Goal: Task Accomplishment & Management: Complete application form

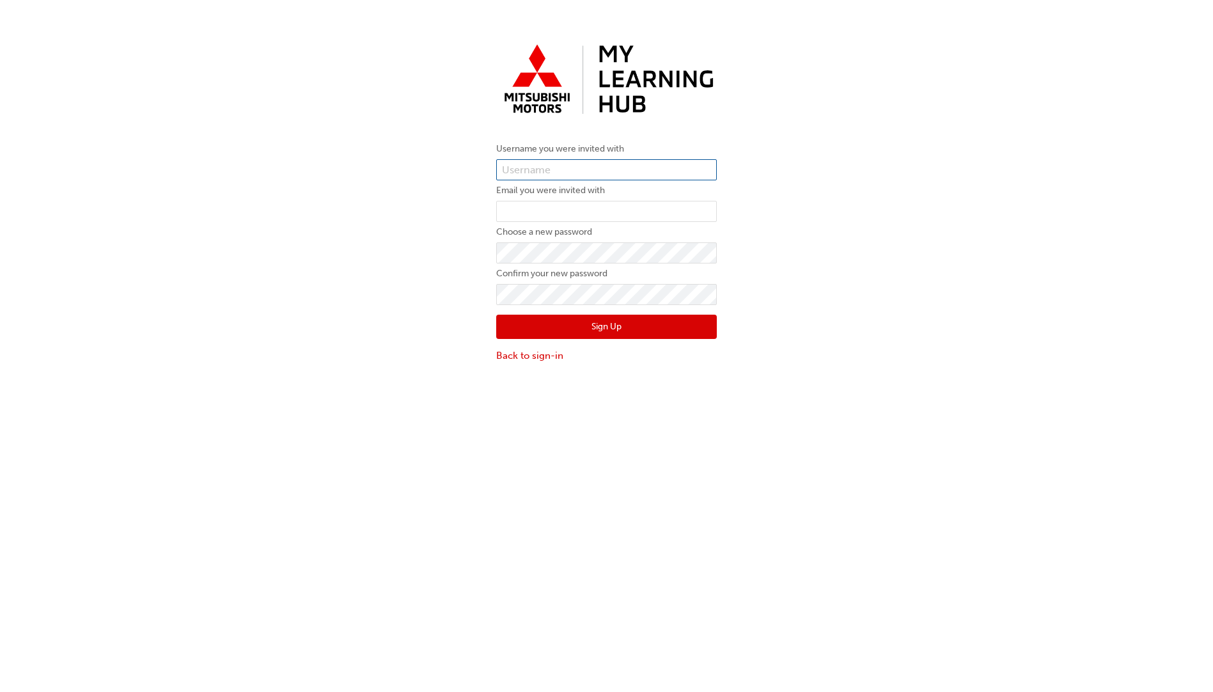
click at [547, 174] on input "text" at bounding box center [606, 170] width 221 height 22
paste input "0005987884"
type input "0005987884"
click at [536, 203] on input "email" at bounding box center [606, 212] width 221 height 22
type input "[EMAIL_ADDRESS][DOMAIN_NAME]"
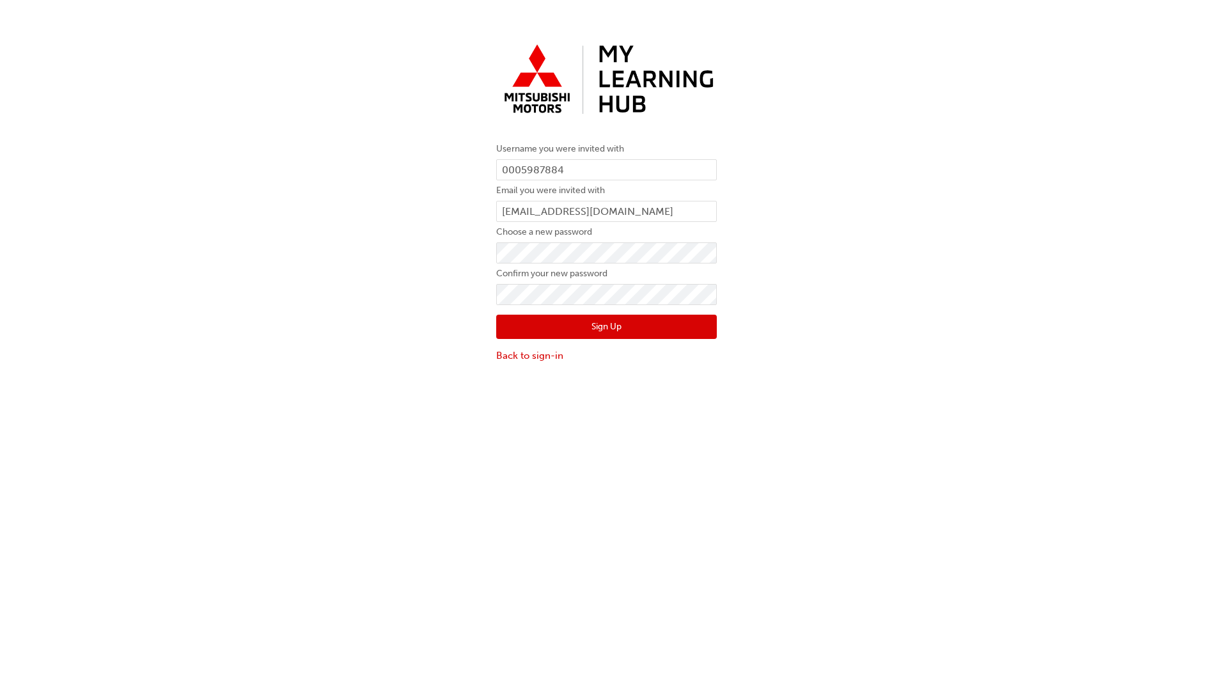
click at [588, 325] on button "Sign Up" at bounding box center [606, 327] width 221 height 24
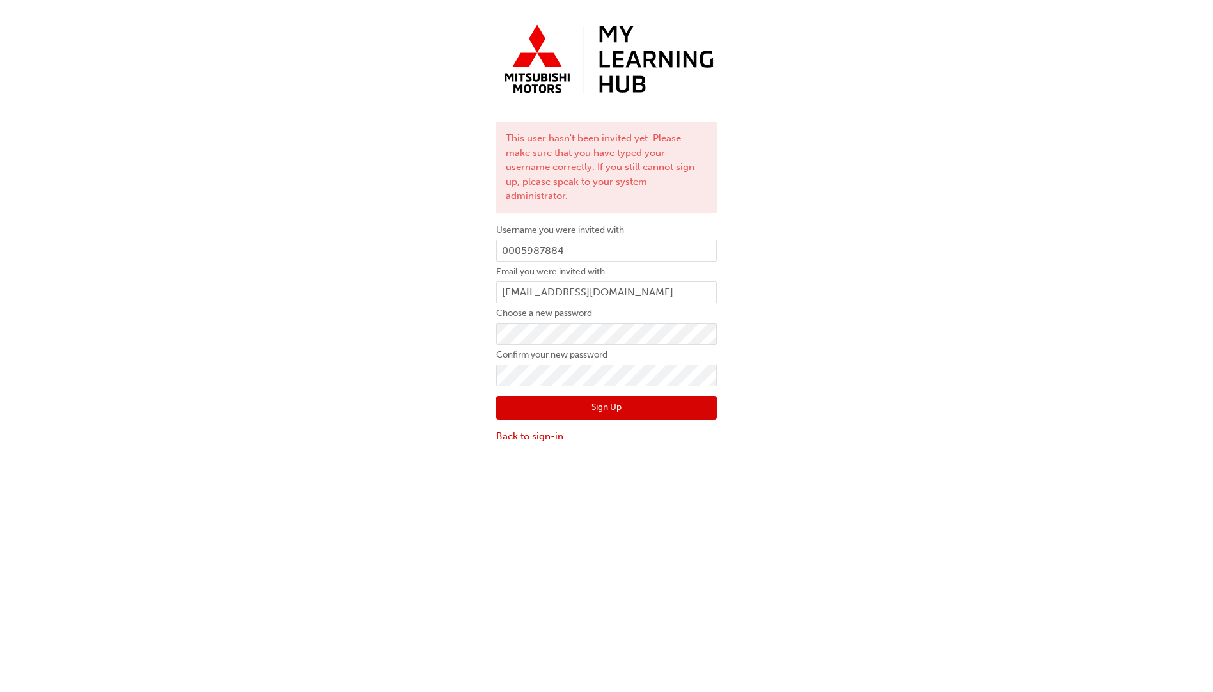
scroll to position [29, 0]
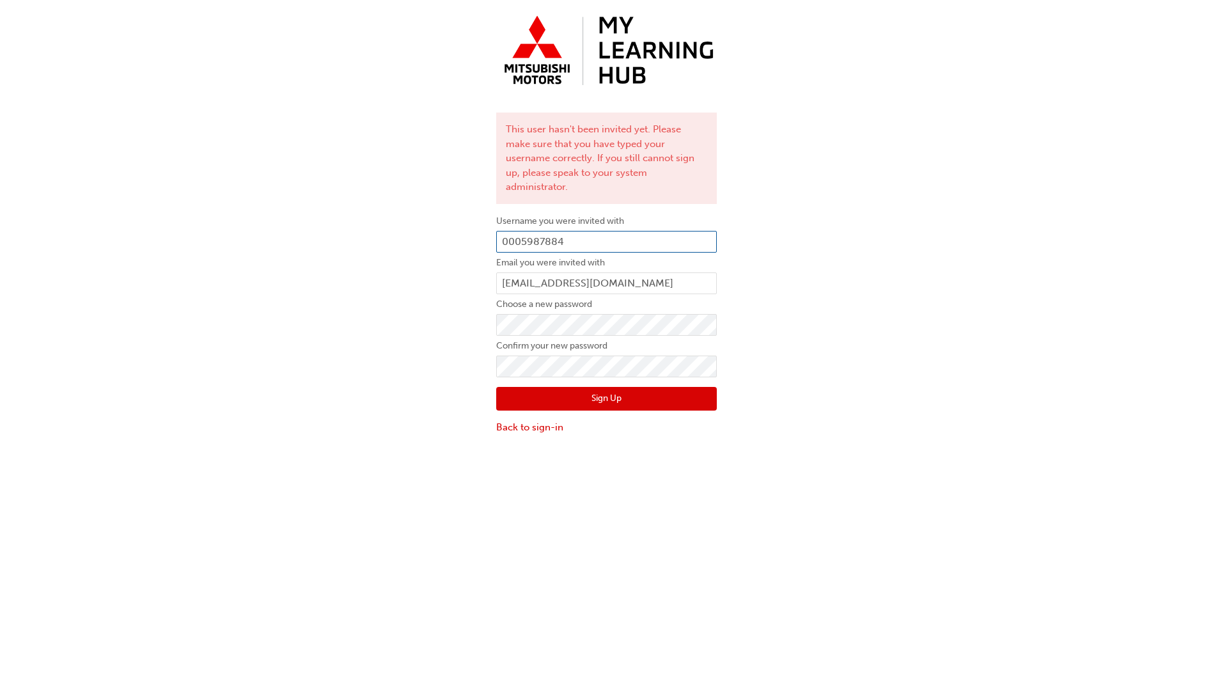
drag, startPoint x: 573, startPoint y: 222, endPoint x: 519, endPoint y: 232, distance: 55.3
click at [519, 232] on input "0005987884" at bounding box center [606, 242] width 221 height 22
type input "000"
click at [309, 242] on div "This user hasn't been invited yet. Please make sure that you have typed your us…" at bounding box center [606, 222] width 1213 height 444
